Goal: Task Accomplishment & Management: Manage account settings

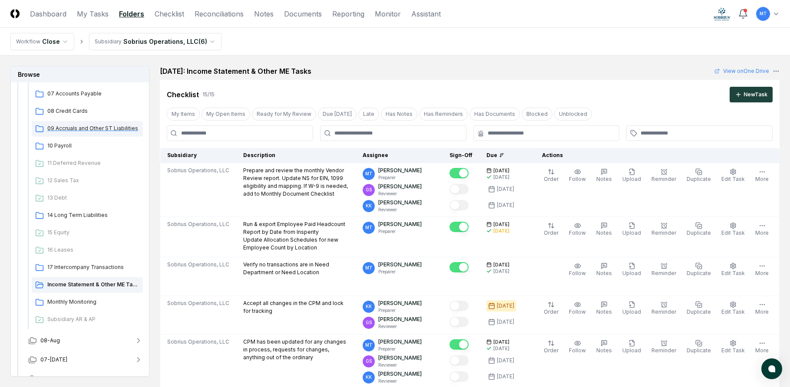
click at [100, 132] on span "09 Accruals and Other ST Liabilities" at bounding box center [93, 129] width 92 height 8
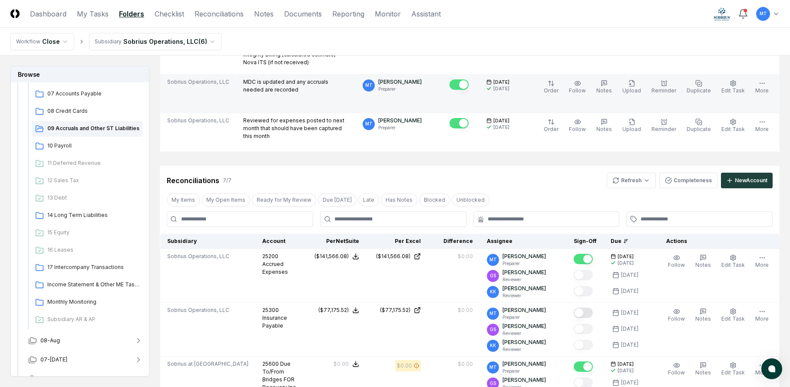
scroll to position [174, 0]
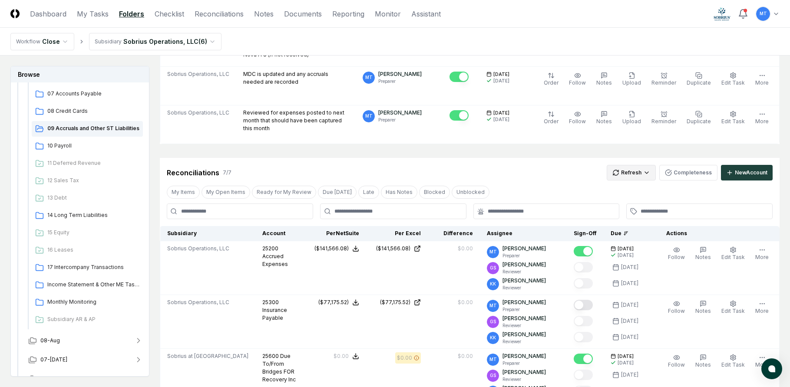
click at [630, 173] on html "CloseCore Dashboard My Tasks Folders Checklist Reconciliations Notes Documents …" at bounding box center [395, 373] width 790 height 1094
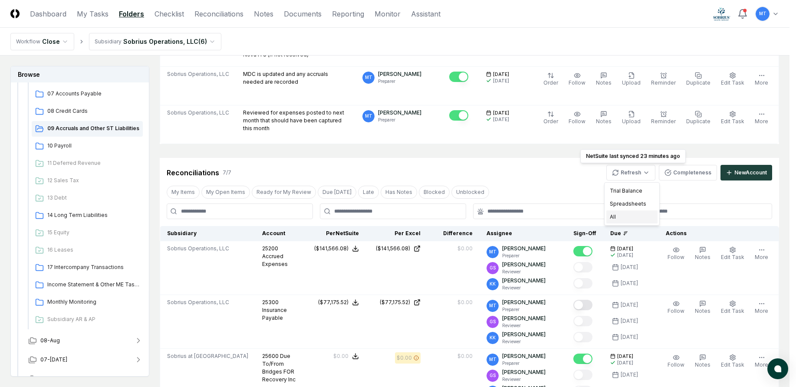
click at [627, 215] on div "All" at bounding box center [632, 217] width 51 height 13
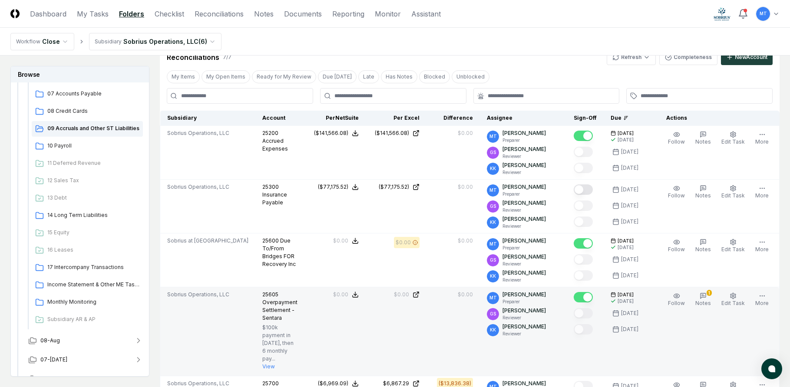
scroll to position [130, 0]
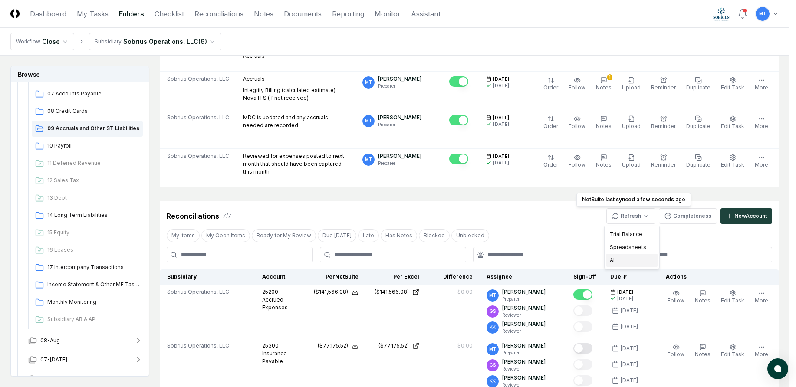
click at [628, 263] on div "All" at bounding box center [632, 260] width 51 height 13
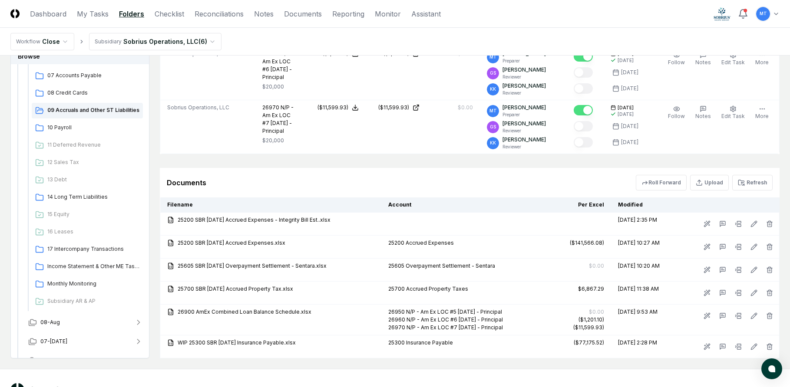
scroll to position [695, 0]
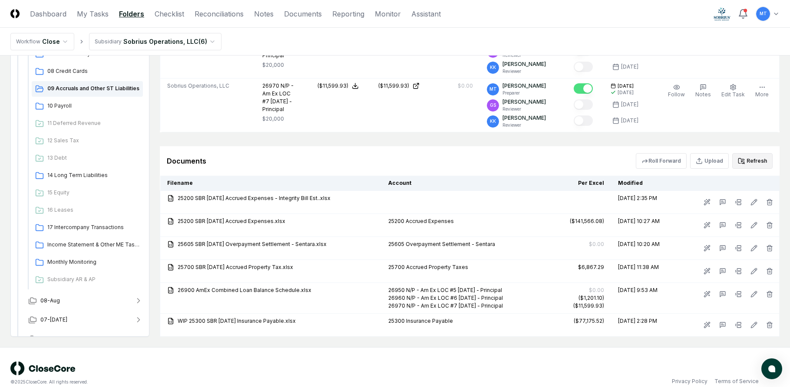
click at [751, 169] on button "Refresh" at bounding box center [752, 161] width 40 height 16
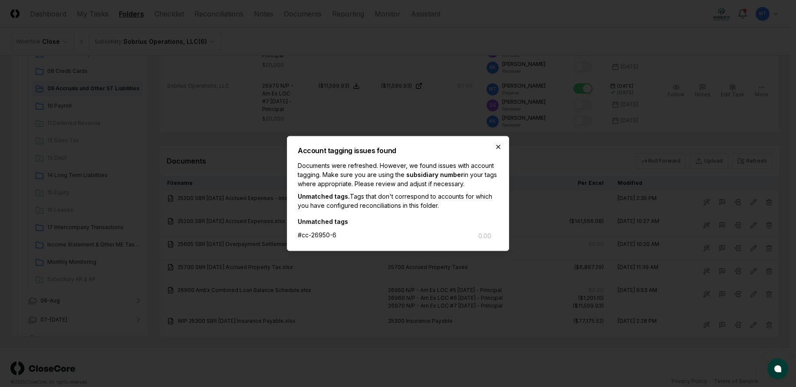
click at [495, 149] on icon "button" at bounding box center [498, 147] width 7 height 7
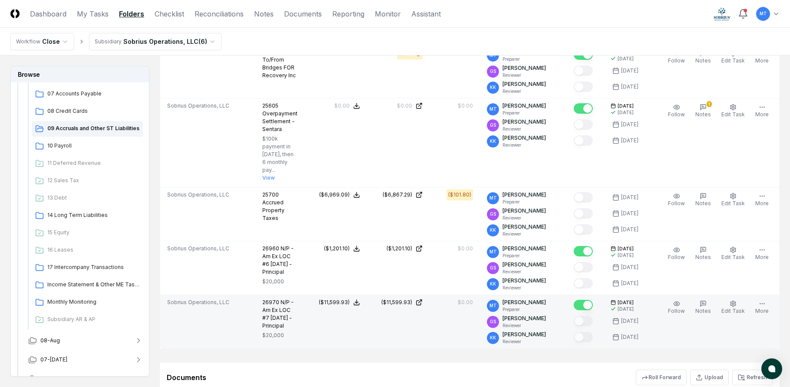
scroll to position [478, 0]
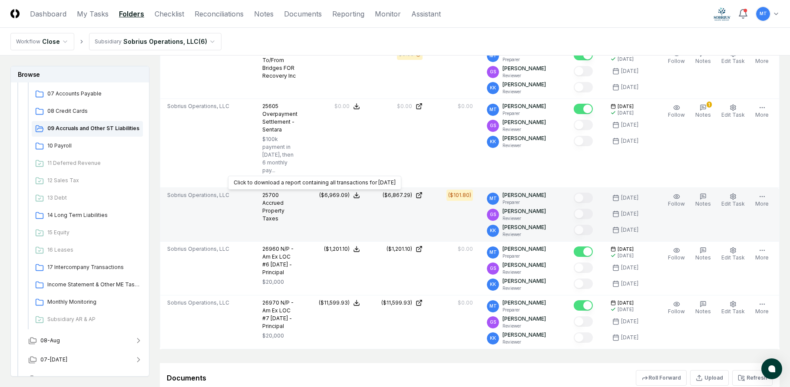
click at [319, 193] on div "($6,969.09)" at bounding box center [334, 195] width 30 height 8
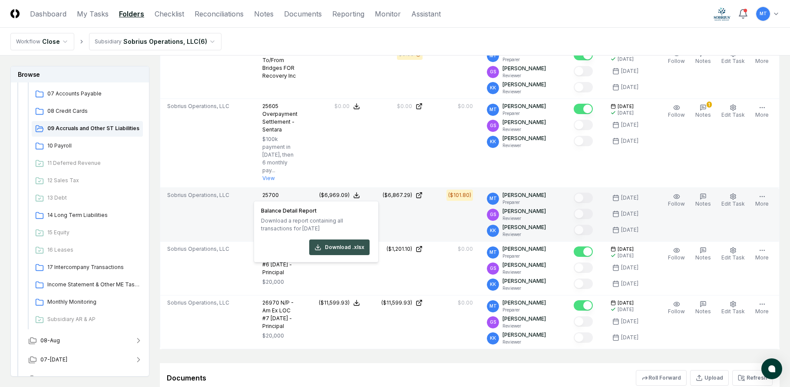
click at [339, 243] on button "Download .xlsx" at bounding box center [339, 248] width 60 height 16
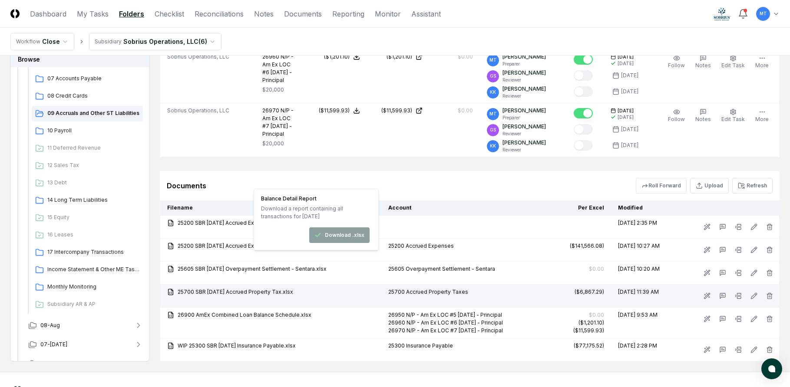
scroll to position [695, 0]
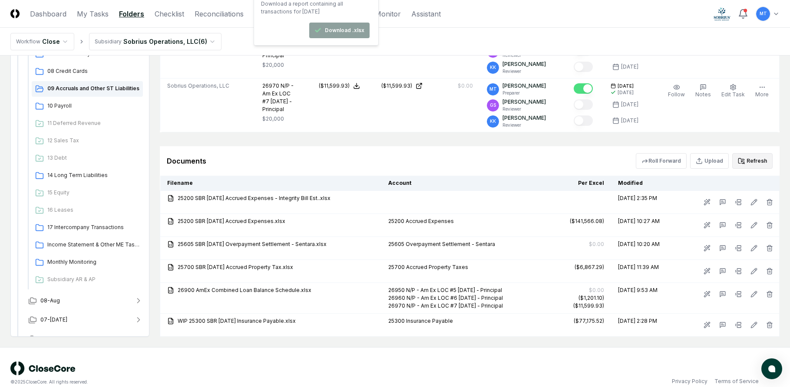
click at [751, 168] on button "Refresh" at bounding box center [752, 161] width 40 height 16
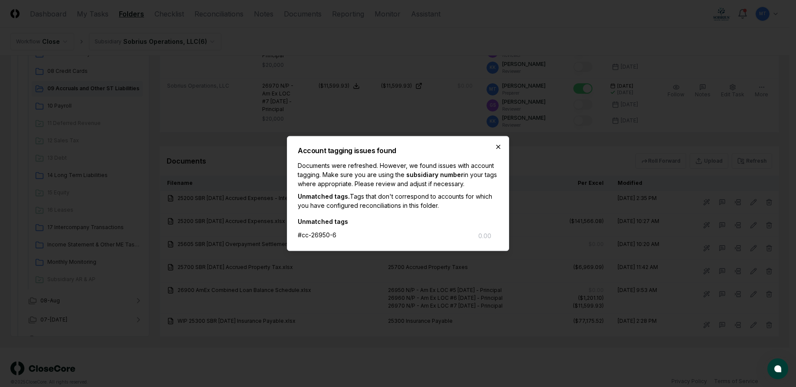
click at [497, 144] on icon "button" at bounding box center [498, 147] width 7 height 7
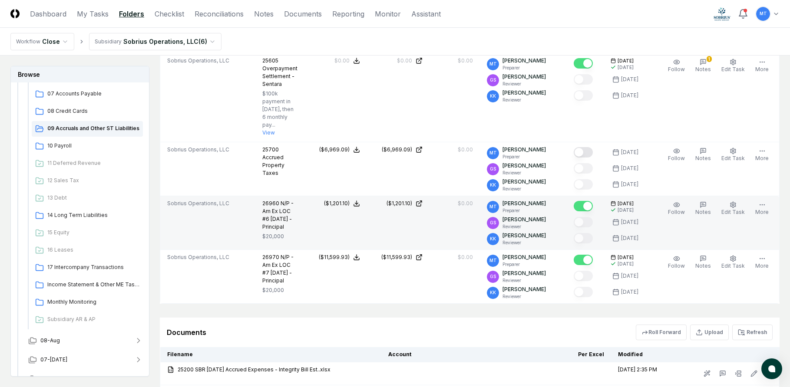
scroll to position [521, 0]
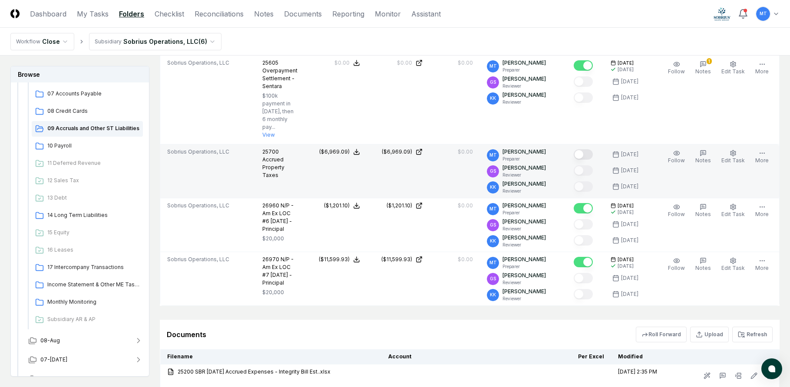
click at [591, 157] on button "Mark complete" at bounding box center [583, 154] width 19 height 10
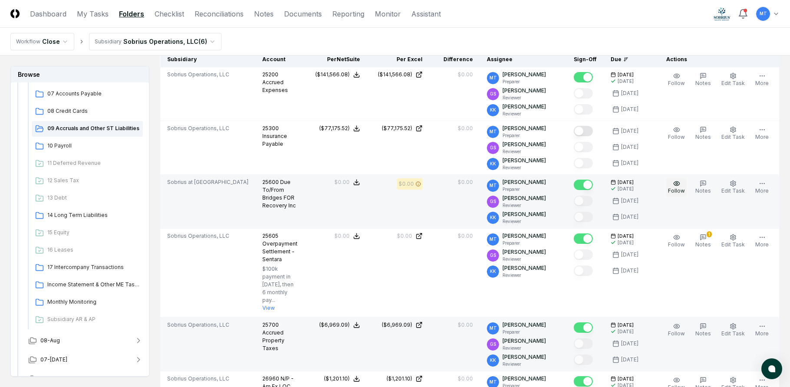
scroll to position [391, 0]
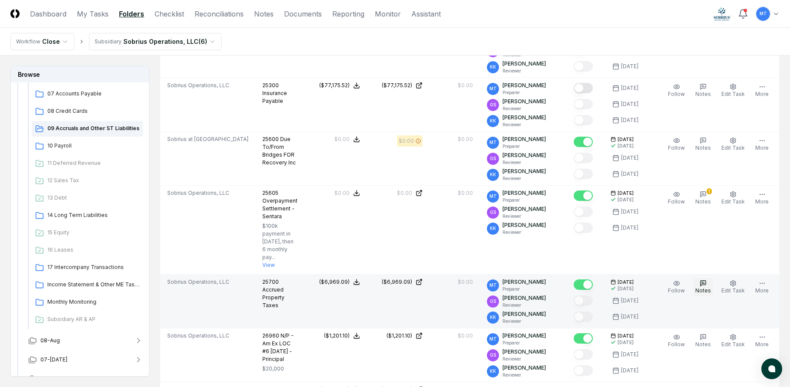
click at [704, 287] on icon "button" at bounding box center [702, 283] width 7 height 7
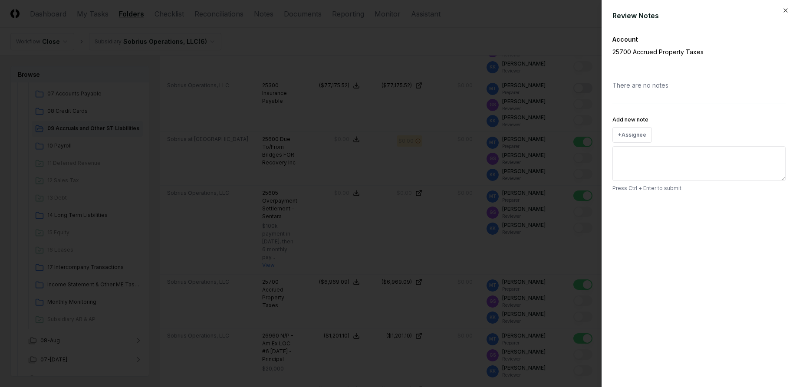
click at [651, 157] on textarea "Add new note" at bounding box center [699, 163] width 173 height 35
click at [638, 130] on button "+ Assignee" at bounding box center [633, 135] width 40 height 16
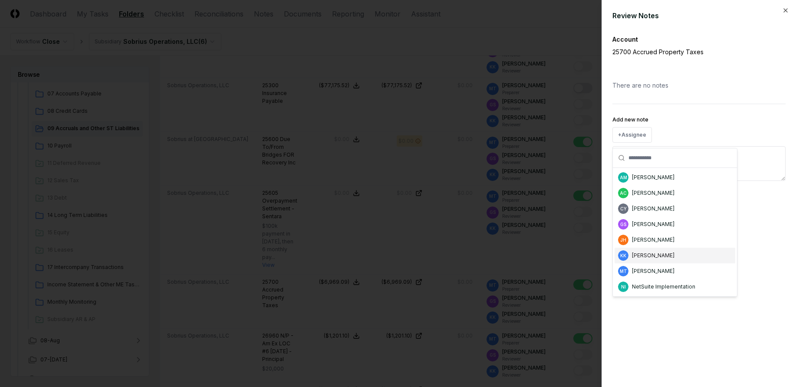
click at [663, 253] on div "[PERSON_NAME]" at bounding box center [653, 256] width 43 height 8
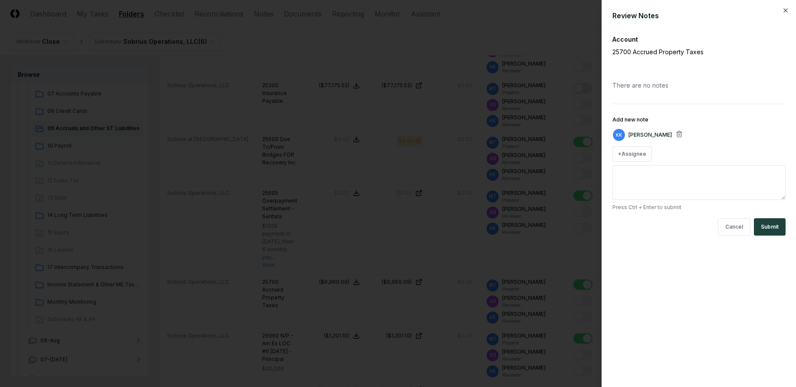
click at [646, 177] on textarea "Add new note" at bounding box center [699, 182] width 173 height 35
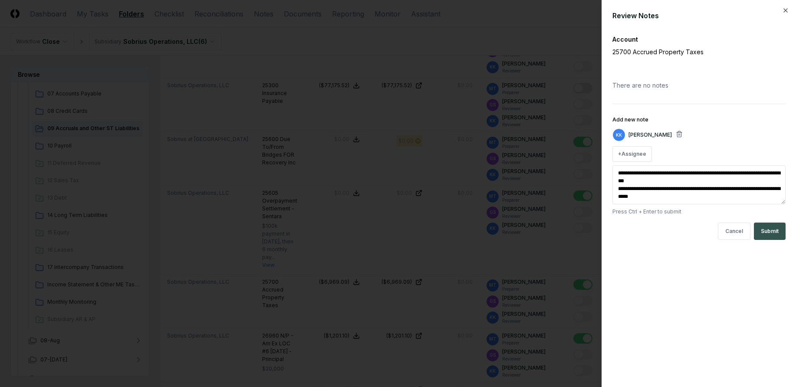
type textarea "**********"
click at [771, 234] on button "Submit" at bounding box center [770, 231] width 32 height 17
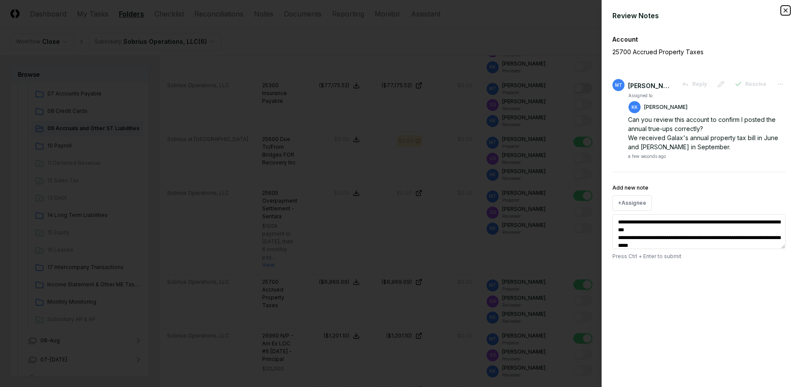
click at [788, 11] on icon "button" at bounding box center [785, 10] width 7 height 7
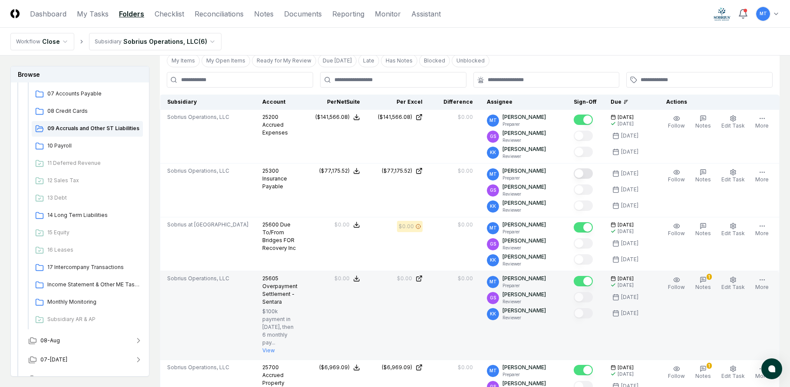
scroll to position [304, 0]
